Goal: Check status

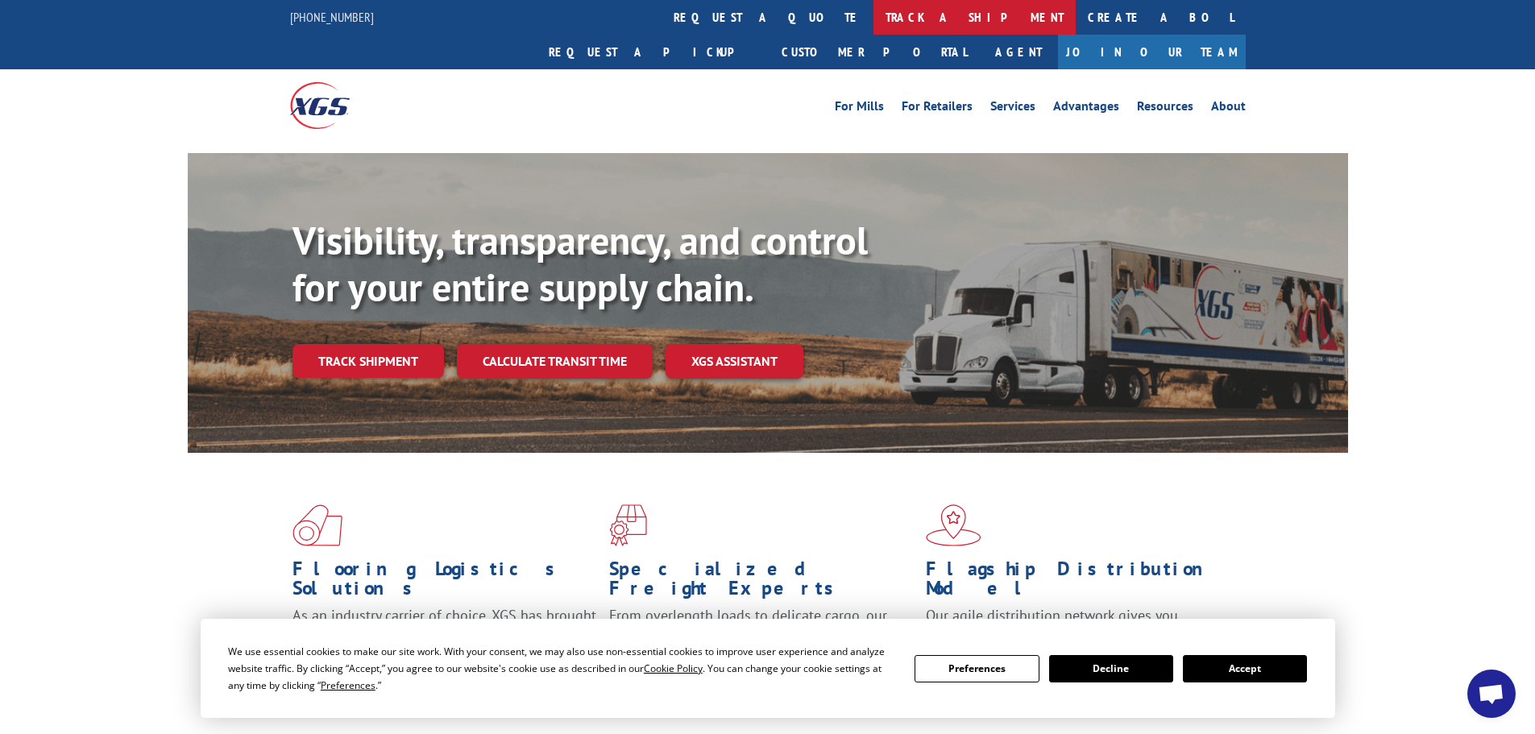
click at [874, 18] on link "track a shipment" at bounding box center [975, 17] width 202 height 35
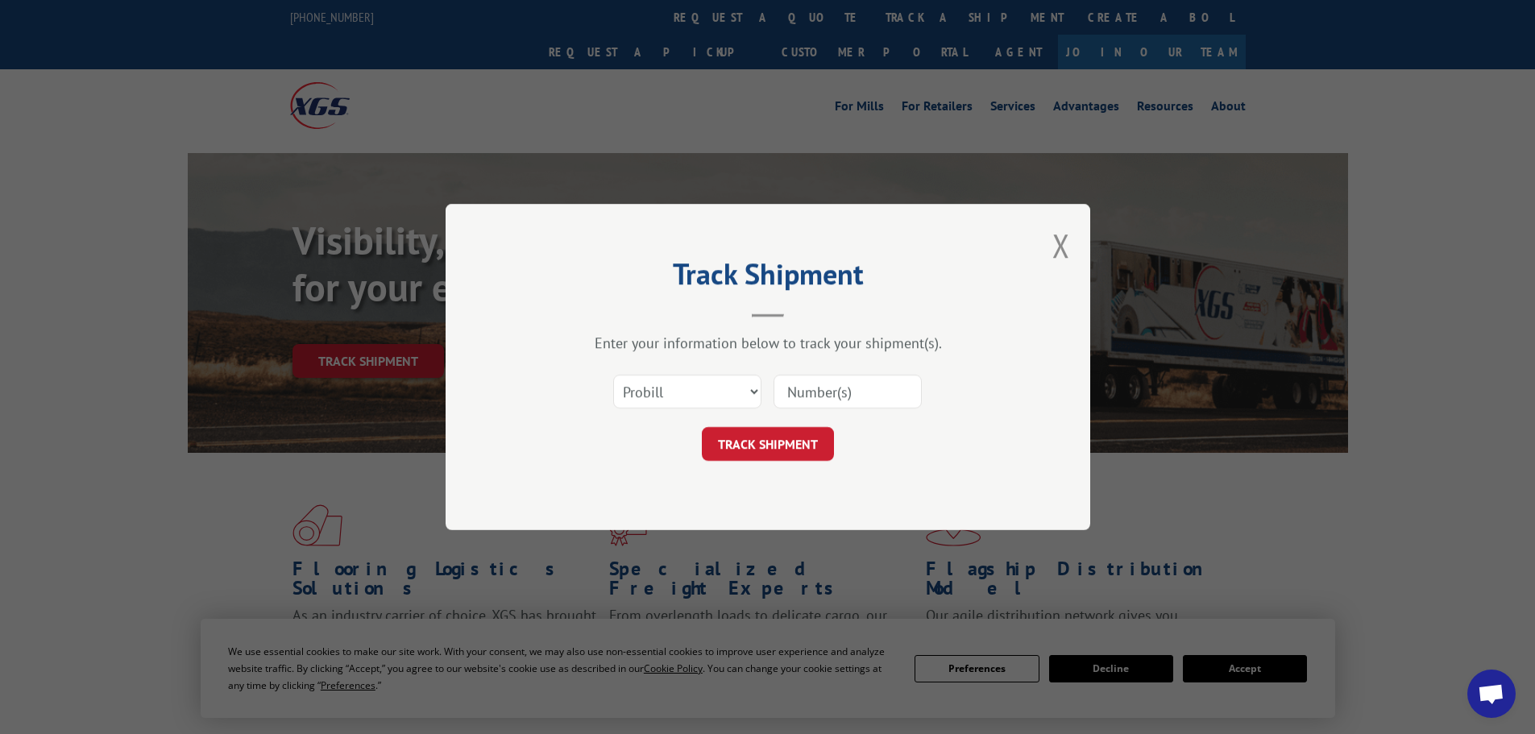
click at [849, 405] on input at bounding box center [848, 392] width 148 height 34
paste input "60112057611"
type input "60112057611"
click at [797, 456] on button "TRACK SHIPMENT" at bounding box center [768, 444] width 132 height 34
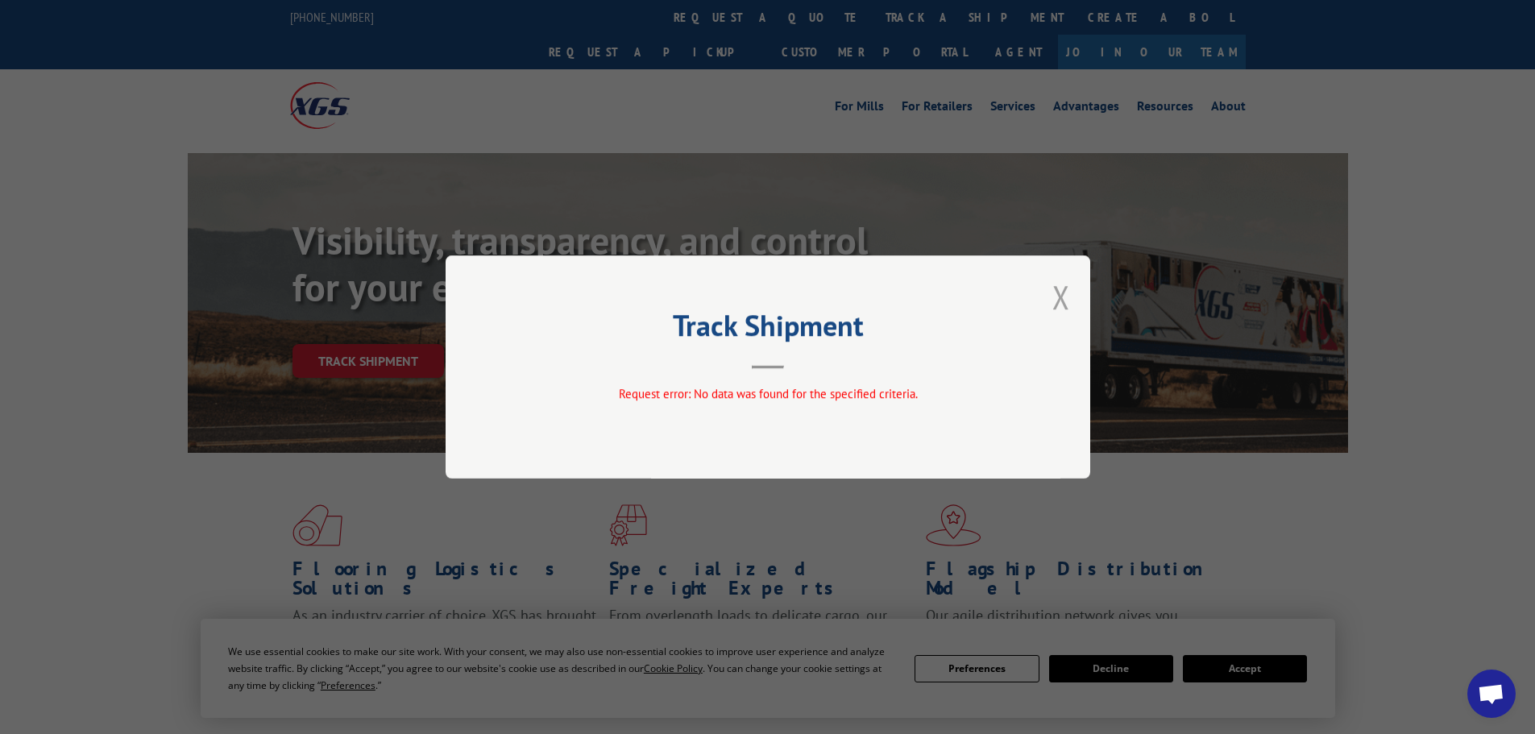
click at [1065, 299] on button "Close modal" at bounding box center [1062, 297] width 18 height 43
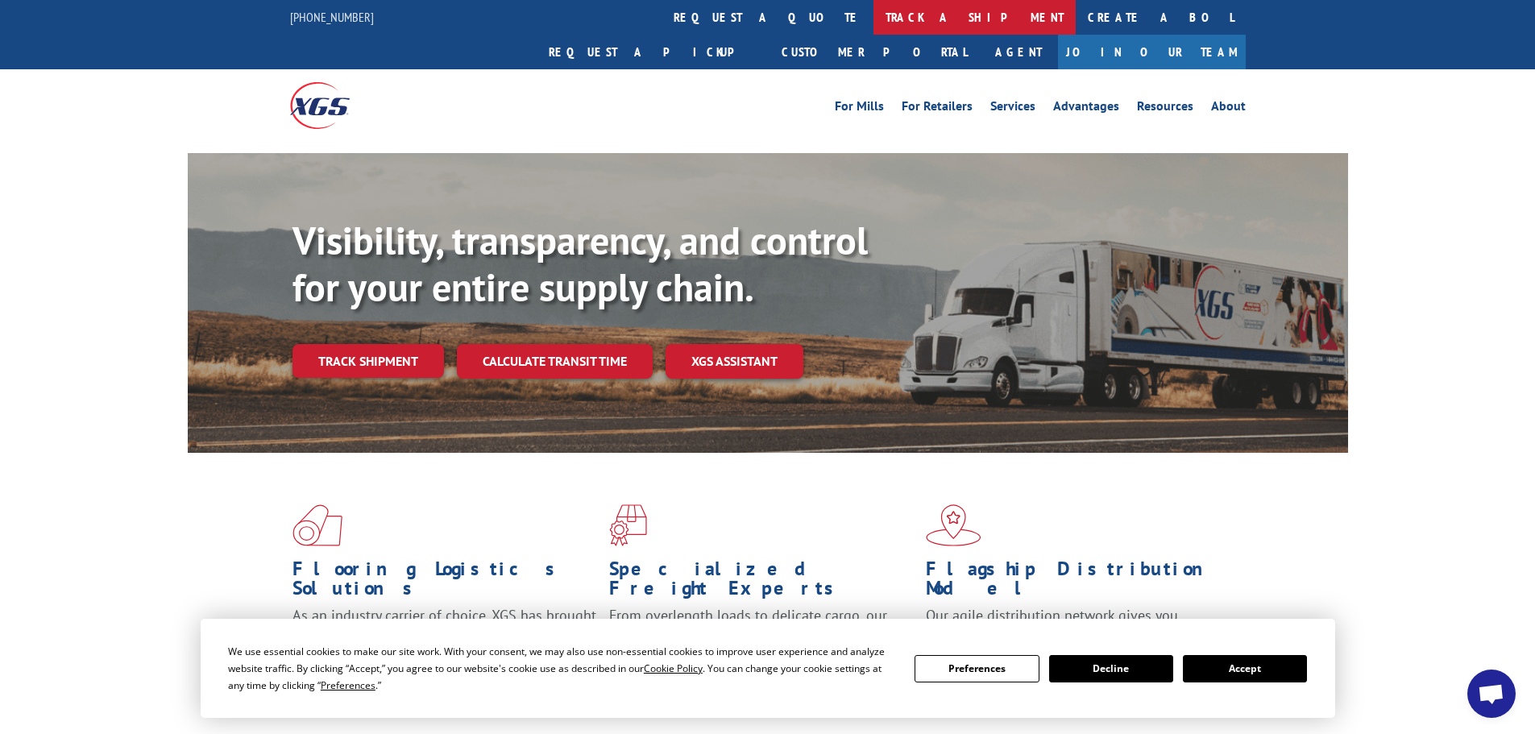
click at [874, 17] on link "track a shipment" at bounding box center [975, 17] width 202 height 35
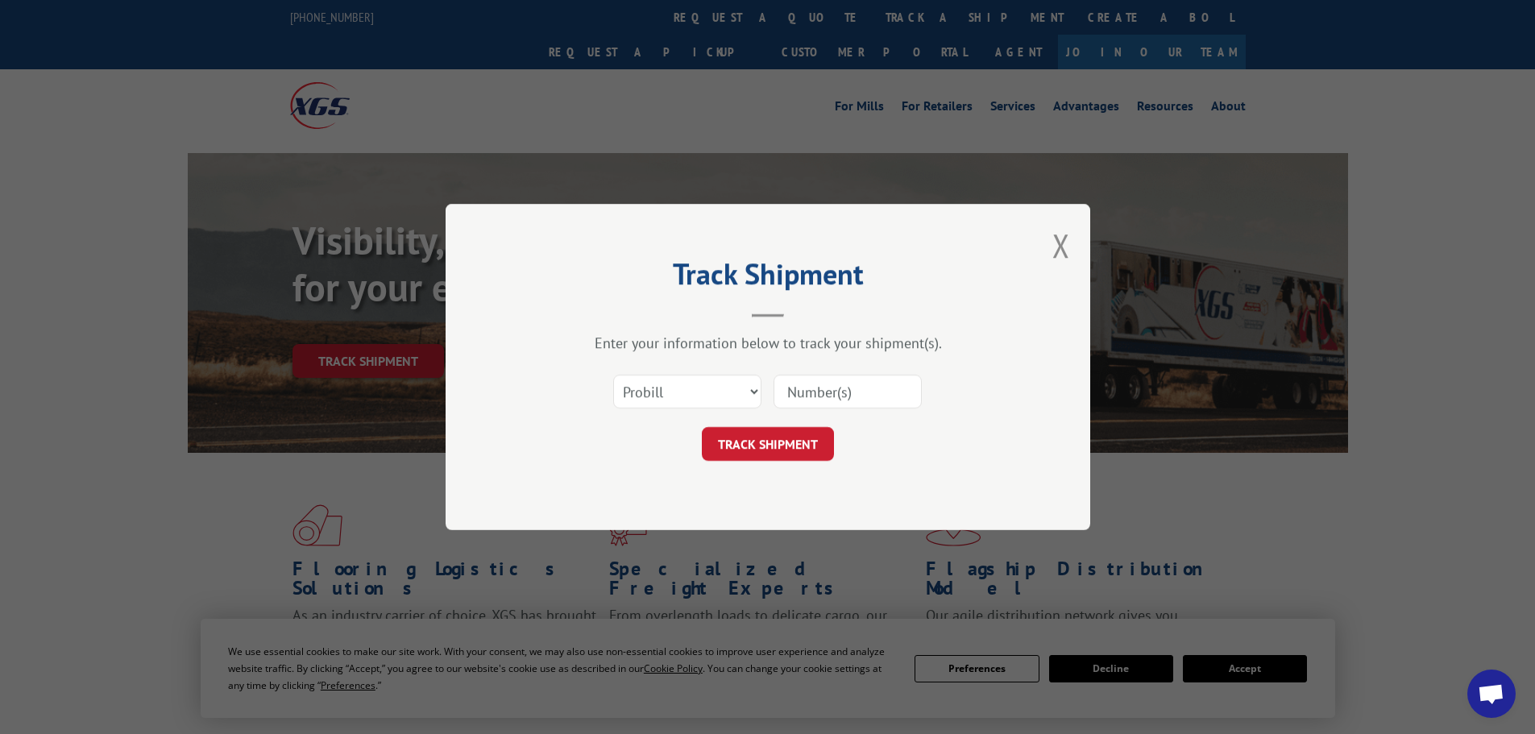
click at [754, 70] on div "Track Shipment Enter your information below to track your shipment(s). Select c…" at bounding box center [767, 367] width 1535 height 734
click at [679, 394] on select "Select category... Probill BOL PO" at bounding box center [687, 392] width 148 height 34
select select "bol"
click at [613, 375] on select "Select category... Probill BOL PO" at bounding box center [687, 392] width 148 height 34
click at [824, 386] on input at bounding box center [848, 392] width 148 height 34
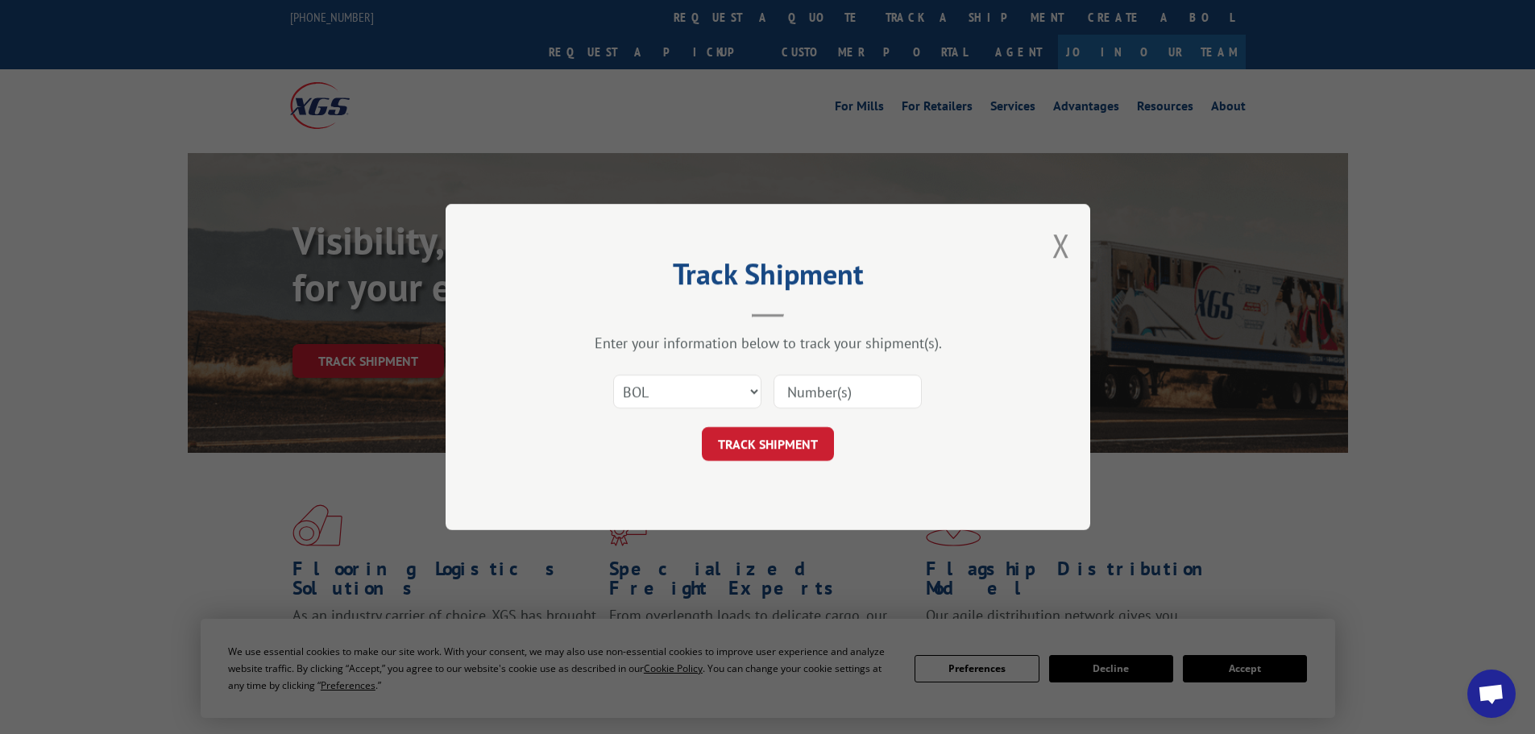
paste input "60112057611"
type input "60112057611"
click at [791, 452] on button "TRACK SHIPMENT" at bounding box center [768, 444] width 132 height 34
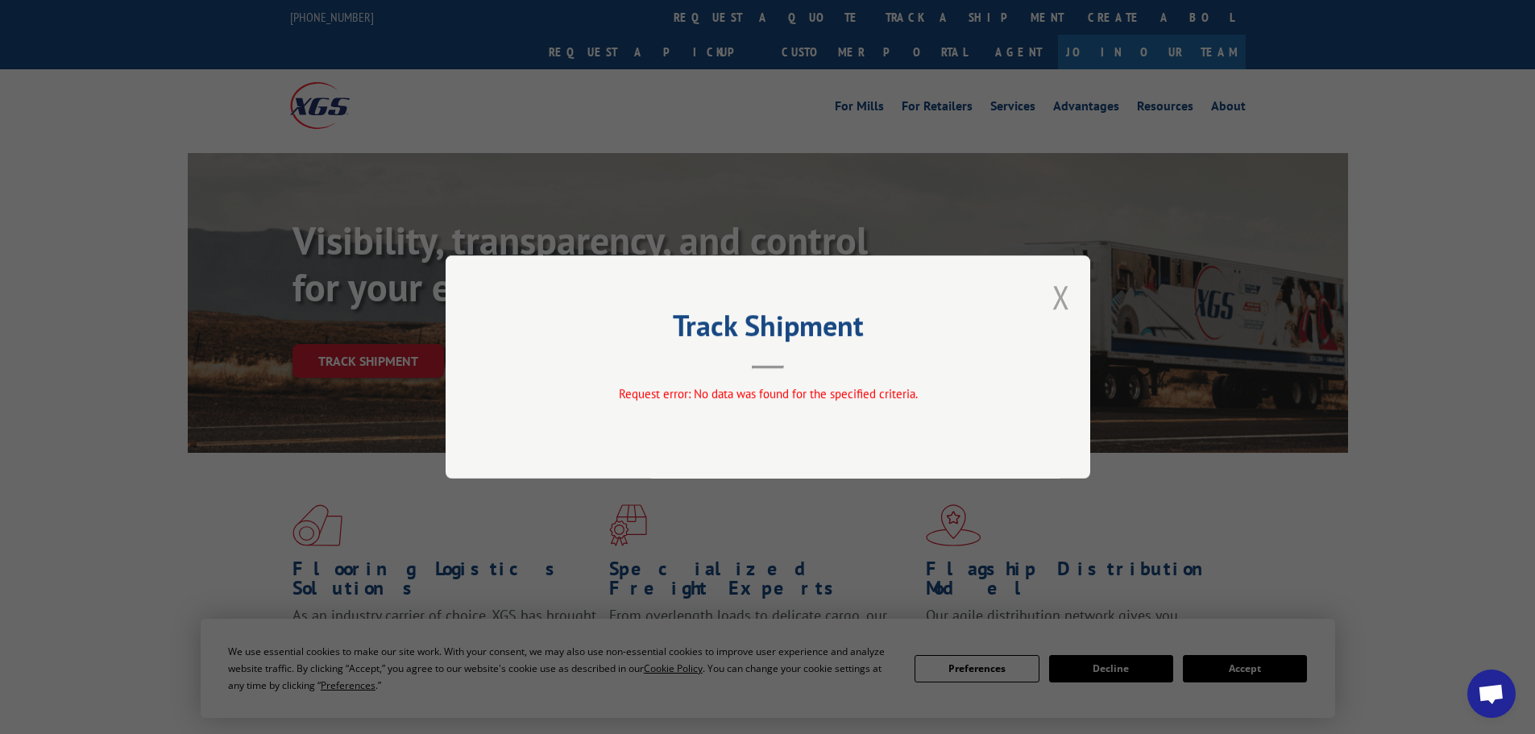
click at [1059, 298] on button "Close modal" at bounding box center [1062, 297] width 18 height 43
